Goal: Transaction & Acquisition: Purchase product/service

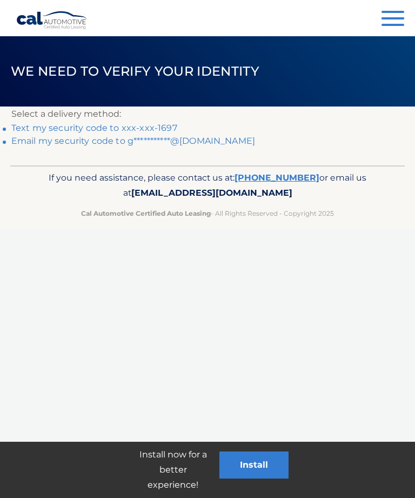
click at [135, 128] on link "Text my security code to xxx-xxx-1697" at bounding box center [94, 128] width 166 height 10
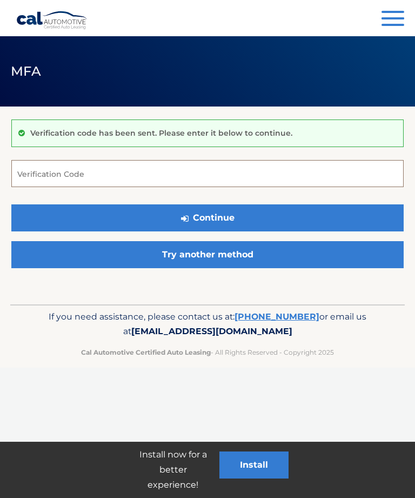
click at [80, 177] on input "Verification Code" at bounding box center [207, 173] width 393 height 27
type input "317579"
click at [240, 213] on button "Continue" at bounding box center [207, 217] width 393 height 27
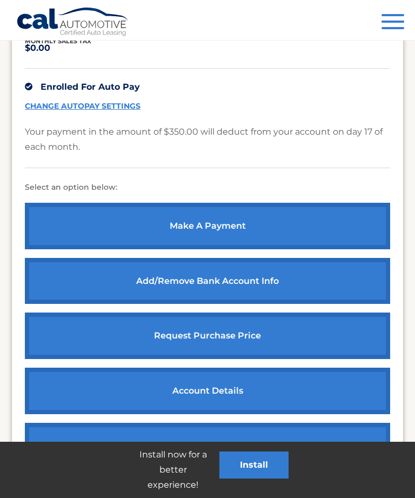
scroll to position [277, 0]
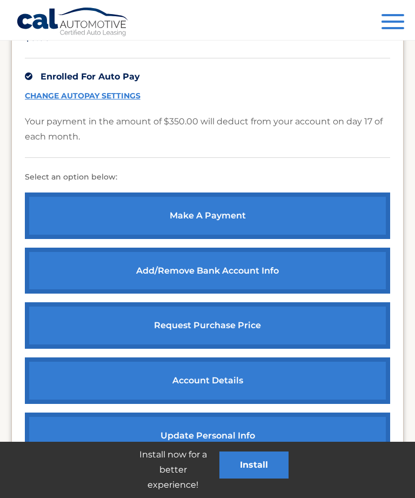
click at [243, 215] on link "make a payment" at bounding box center [208, 216] width 366 height 47
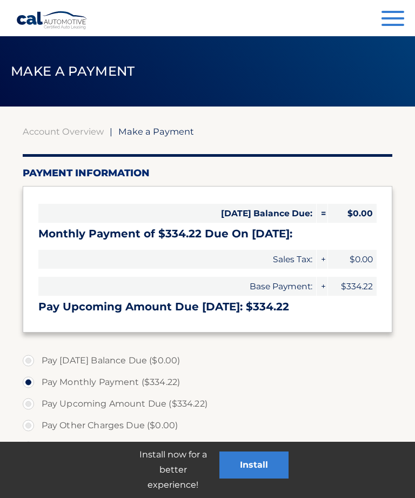
select select "YTYyODhlYjMtNjkyNi00YWNlLThhY2YtYThjNmNhN2NmNDQ3"
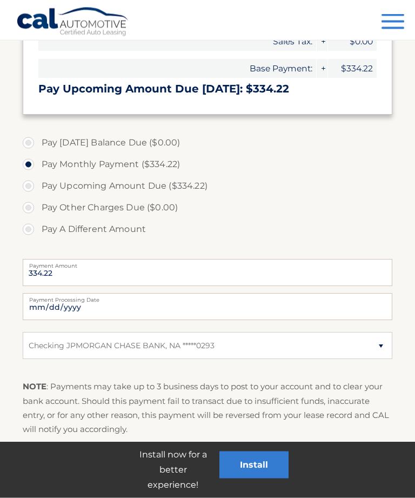
scroll to position [218, 0]
click at [29, 230] on label "Pay A Different Amount" at bounding box center [208, 230] width 371 height 22
click at [29, 230] on input "Pay A Different Amount" at bounding box center [32, 227] width 11 height 17
radio input "true"
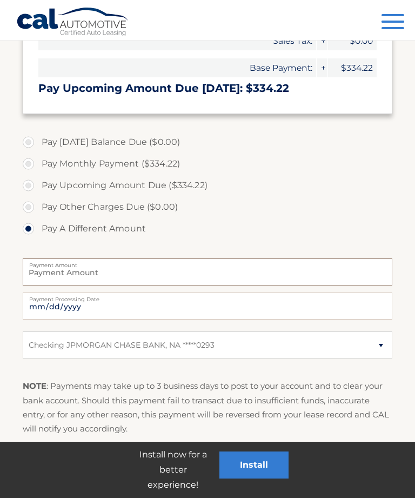
click at [134, 274] on input "Payment Amount" at bounding box center [208, 272] width 371 height 27
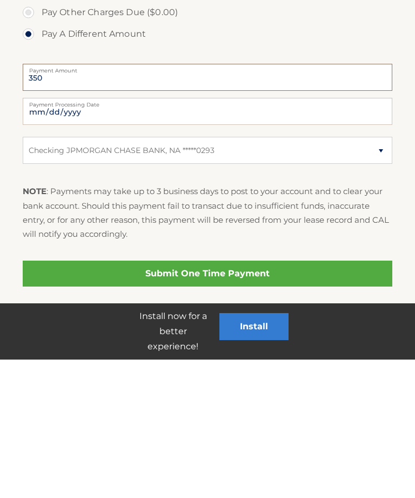
scroll to position [296, 0]
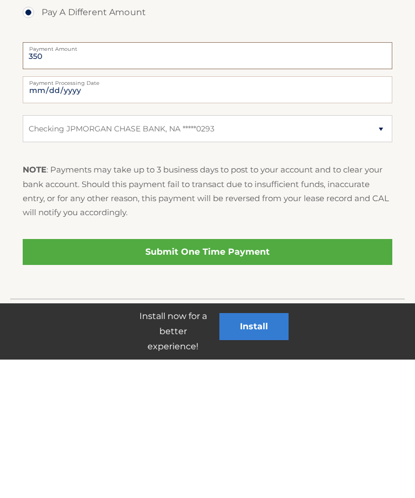
type input "350"
click at [229, 378] on link "Submit One Time Payment" at bounding box center [208, 391] width 371 height 26
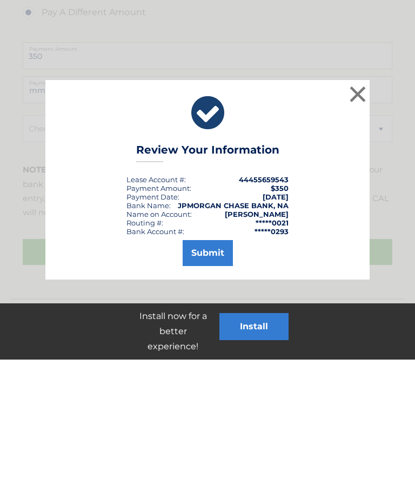
scroll to position [262, 0]
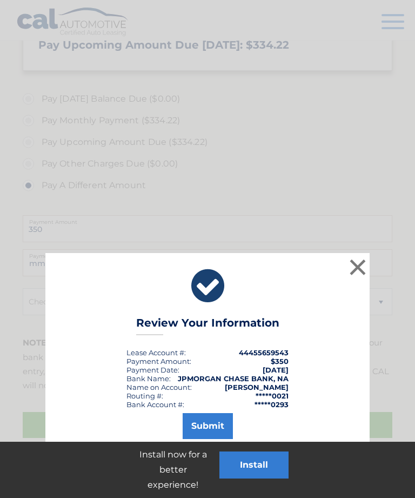
click at [212, 427] on button "Submit" at bounding box center [208, 426] width 50 height 26
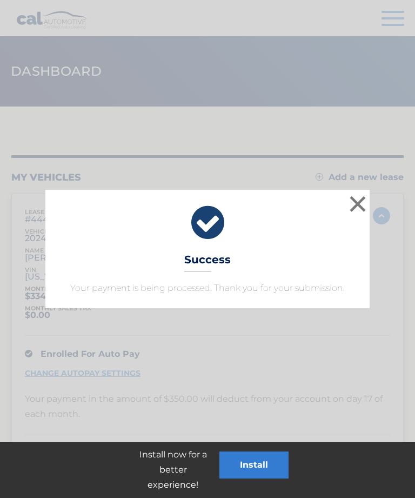
click at [360, 205] on button "×" at bounding box center [358, 204] width 22 height 22
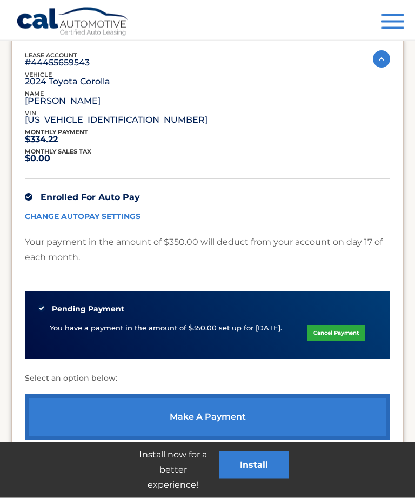
scroll to position [158, 0]
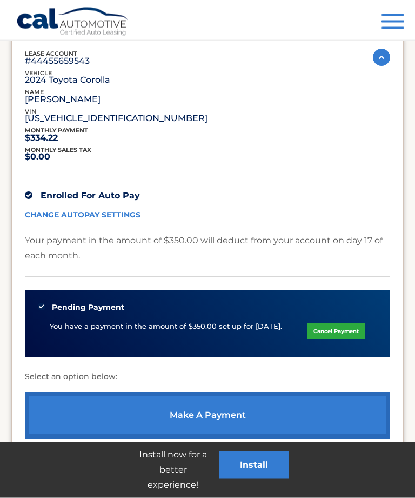
click at [107, 211] on link "CHANGE AUTOPAY SETTINGS" at bounding box center [83, 215] width 116 height 9
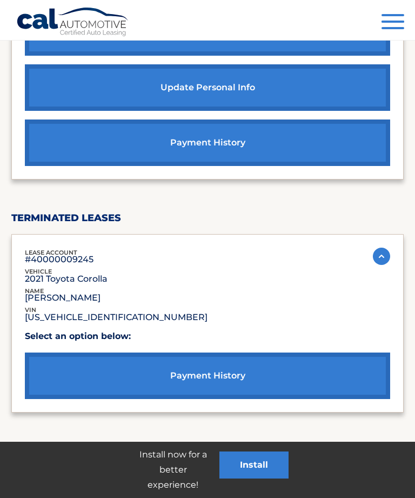
scroll to position [712, 0]
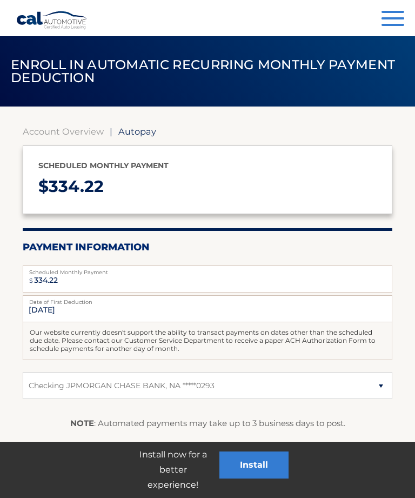
select select "YTYyODhlYjMtNjkyNi00YWNlLThhY2YtYThjNmNhN2NmNDQ3"
click at [200, 310] on input "10/17/2025" at bounding box center [208, 308] width 371 height 27
